Goal: Browse casually

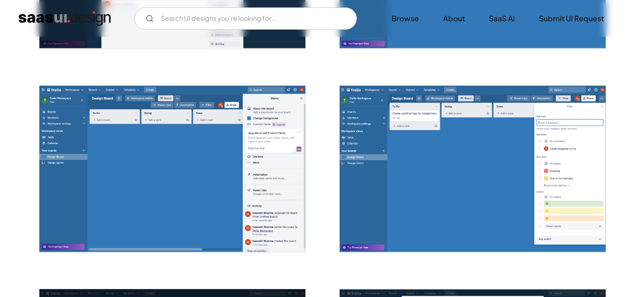
scroll to position [947, 0]
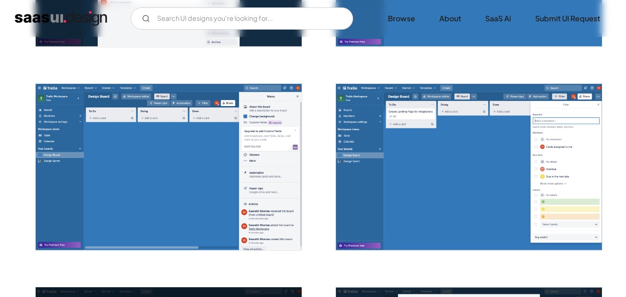
click at [164, 140] on img "open lightbox" at bounding box center [169, 167] width 266 height 166
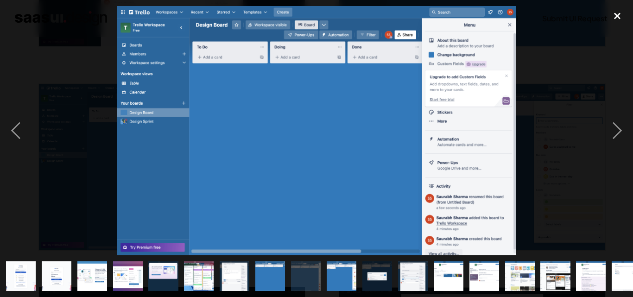
click at [617, 15] on div "close lightbox" at bounding box center [618, 16] width 32 height 20
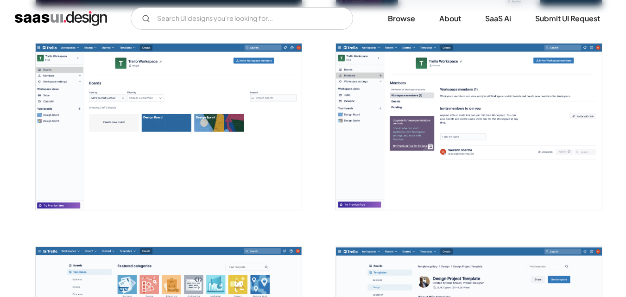
scroll to position [1395, 0]
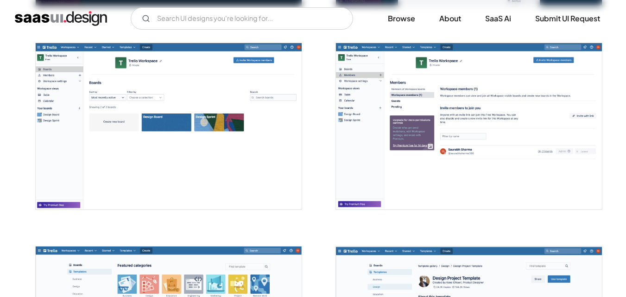
click at [179, 105] on img "open lightbox" at bounding box center [169, 126] width 266 height 166
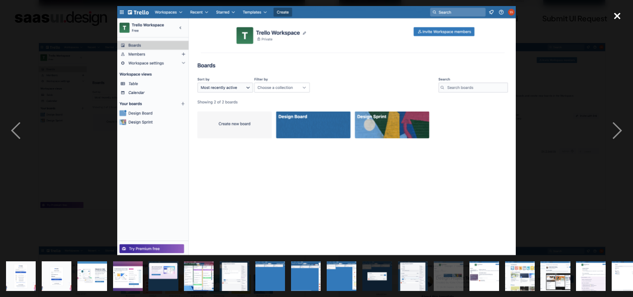
click at [615, 17] on div "close lightbox" at bounding box center [618, 16] width 32 height 20
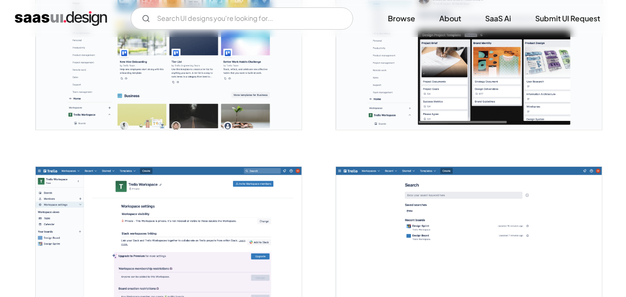
scroll to position [1681, 0]
